Goal: Transaction & Acquisition: Purchase product/service

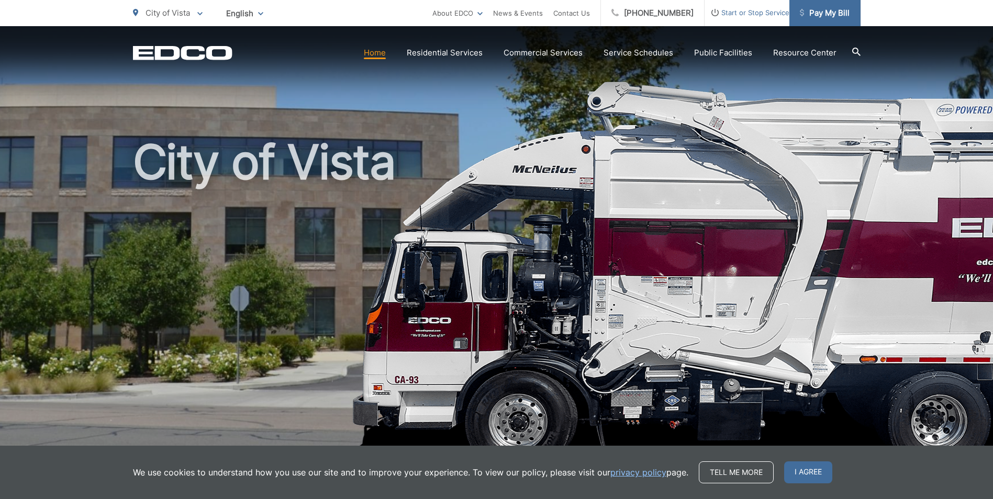
click at [833, 15] on span "Pay My Bill" at bounding box center [825, 13] width 50 height 13
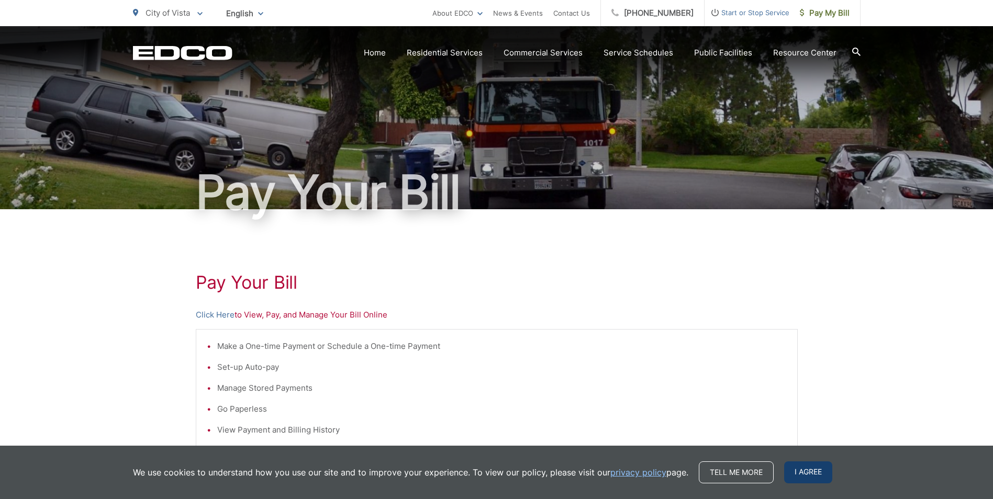
click at [799, 466] on span "I agree" at bounding box center [808, 473] width 48 height 22
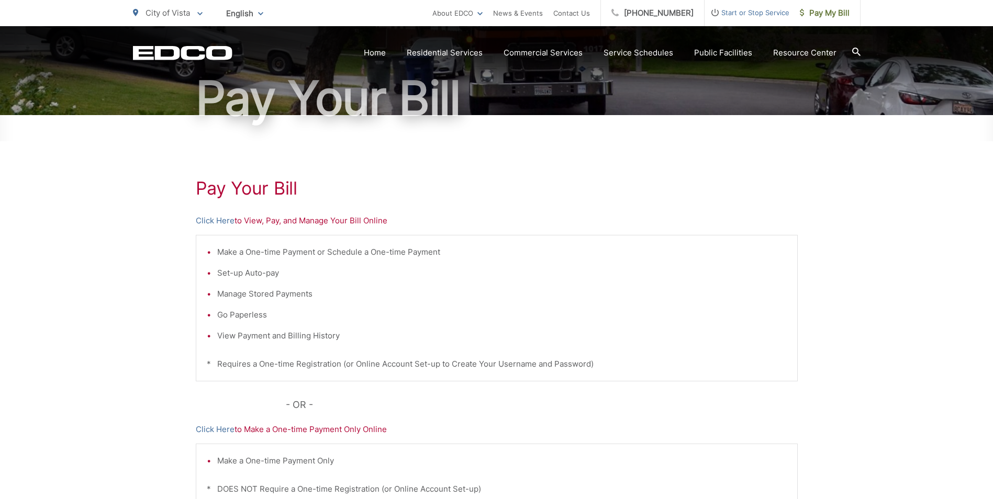
scroll to position [105, 0]
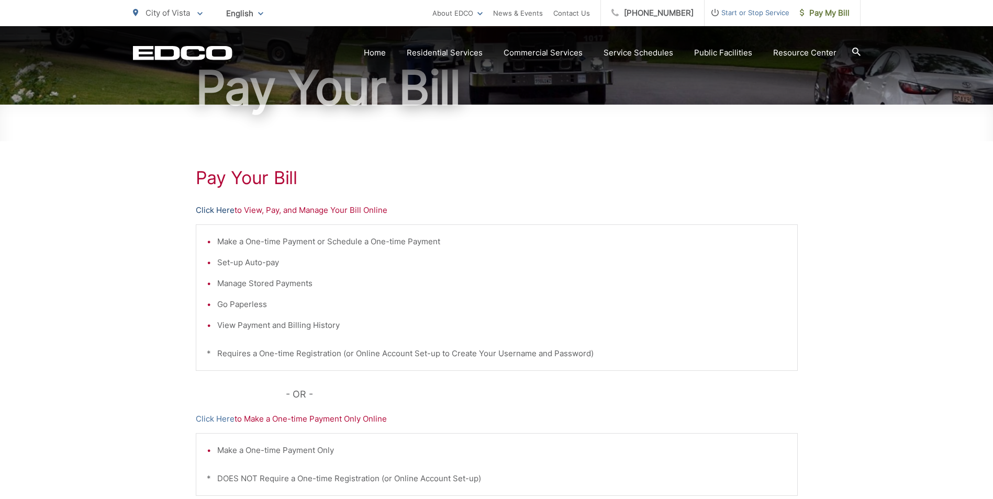
click at [209, 211] on link "Click Here" at bounding box center [215, 210] width 39 height 13
